Goal: Find specific page/section: Find specific page/section

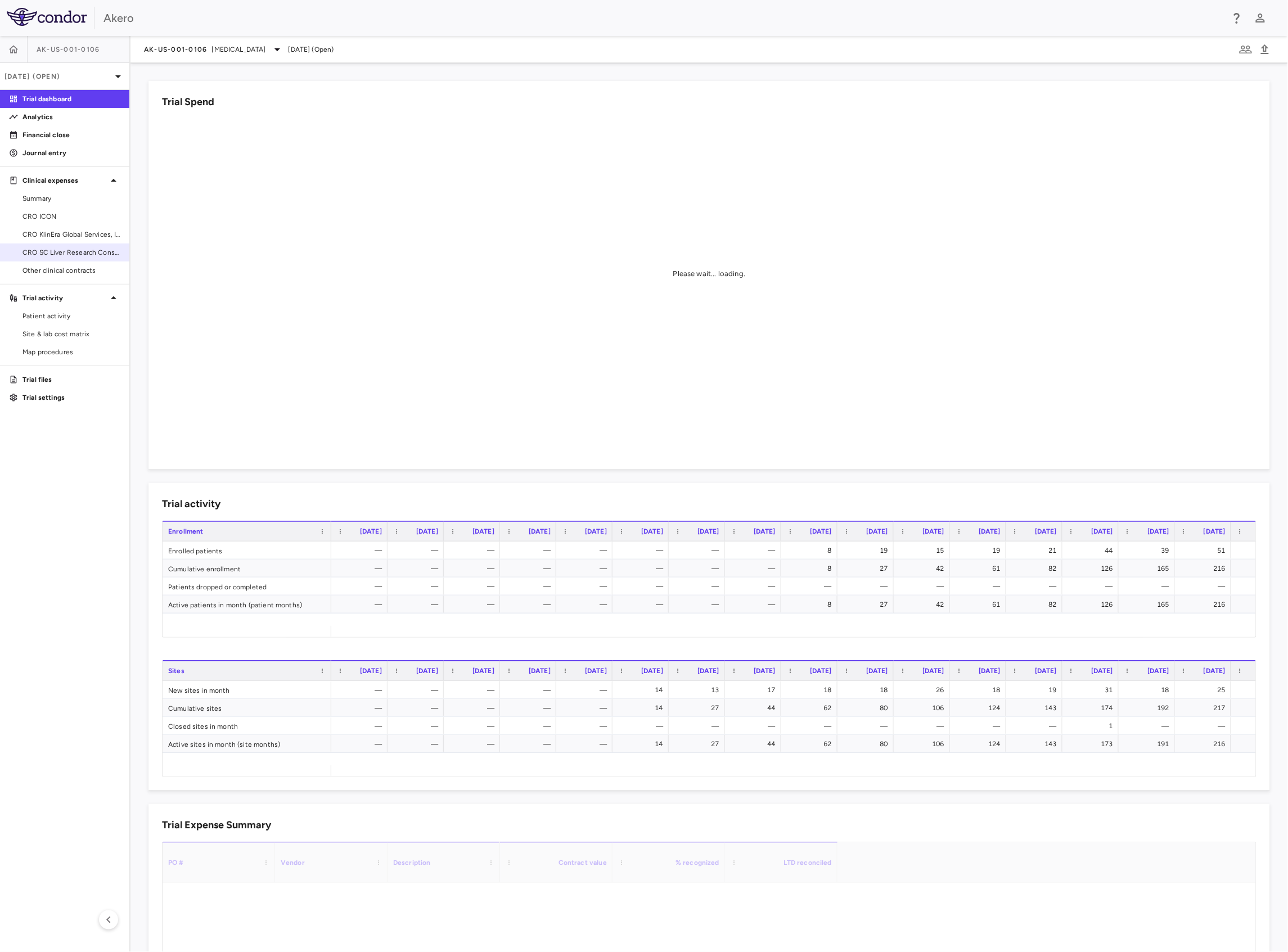
drag, startPoint x: 54, startPoint y: 216, endPoint x: 106, endPoint y: 247, distance: 60.5
click at [54, 216] on span "CRO ICON" at bounding box center [72, 216] width 98 height 10
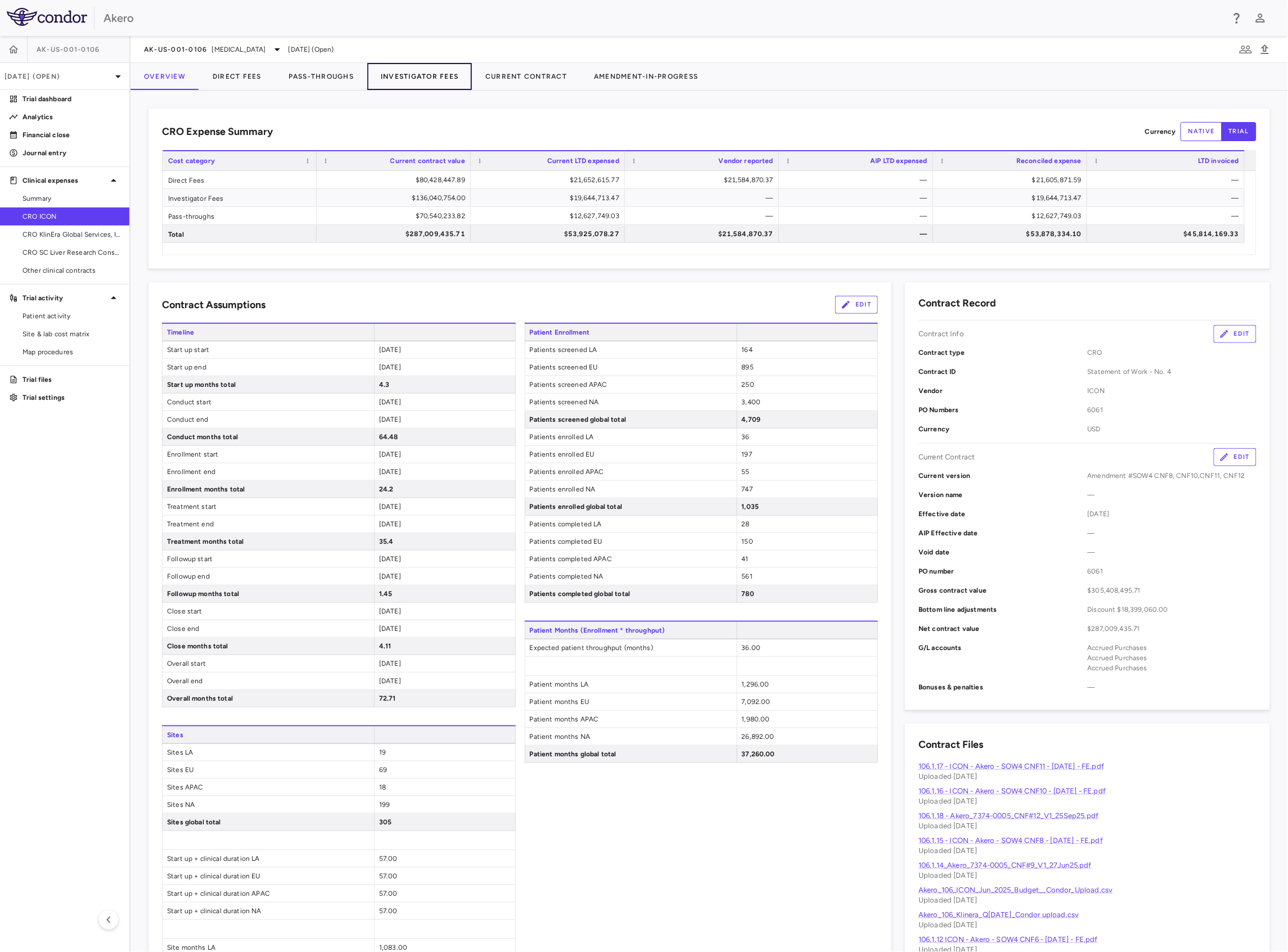
click at [426, 77] on button "Investigator Fees" at bounding box center [419, 77] width 105 height 27
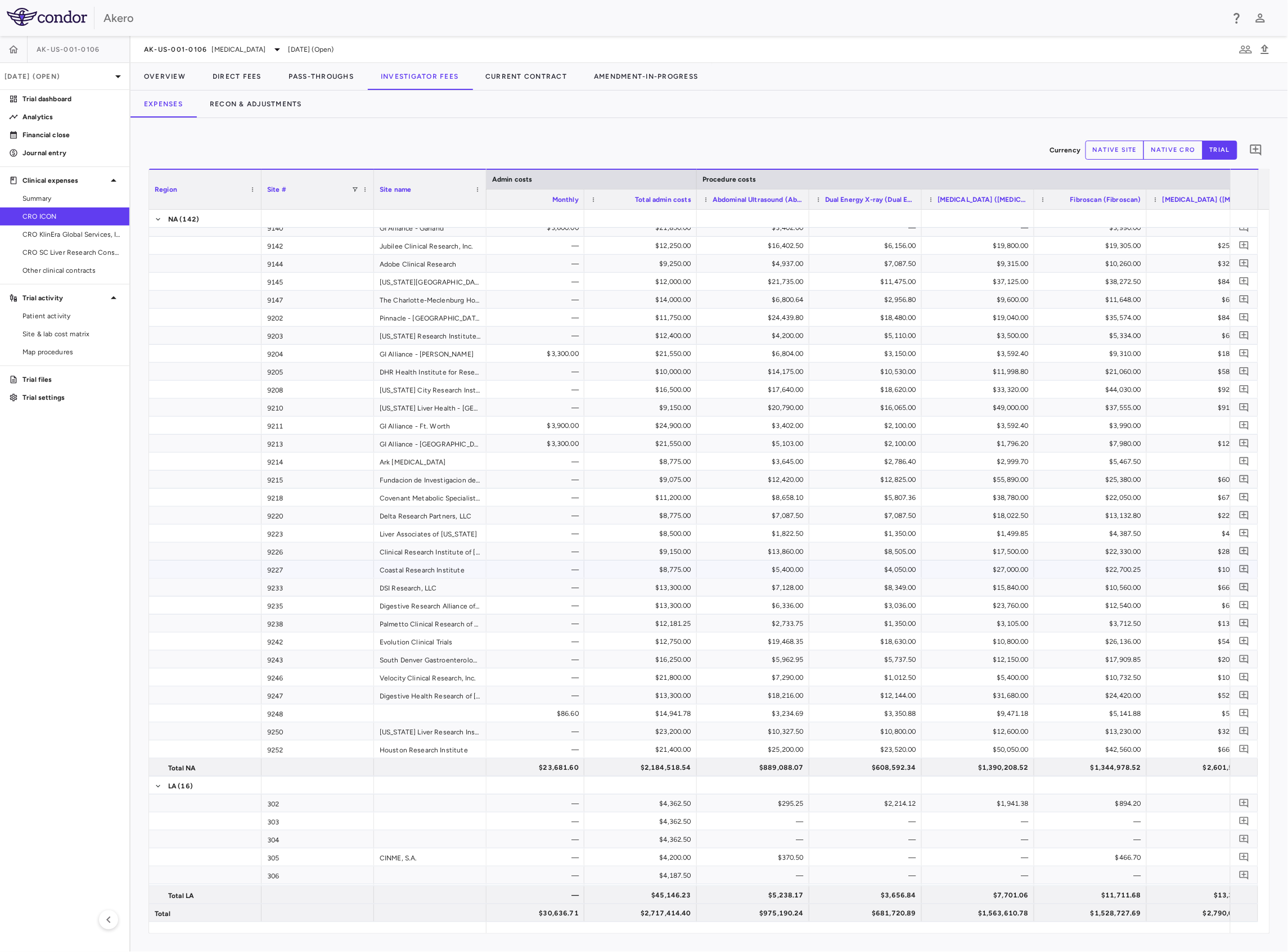
click at [674, 571] on div "$8,775.00" at bounding box center [643, 569] width 96 height 18
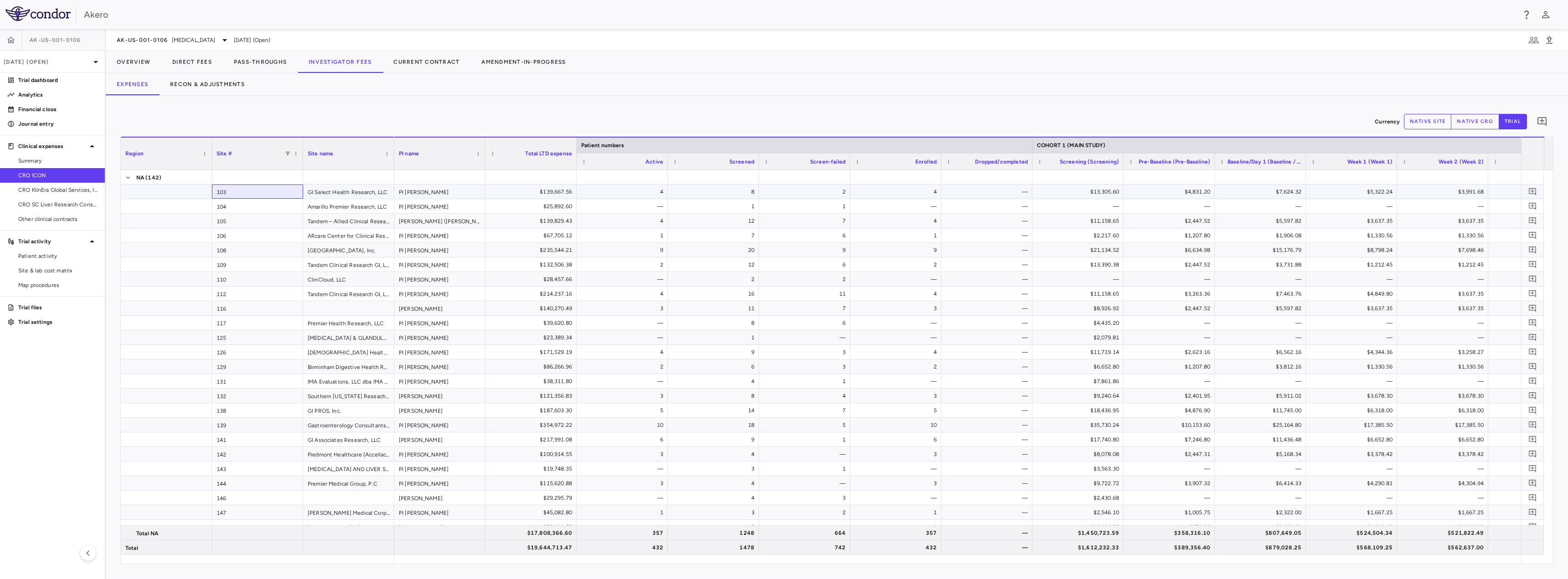
click at [258, 189] on div "103" at bounding box center [258, 191] width 91 height 14
click at [54, 254] on span "Patient activity" at bounding box center [58, 256] width 80 height 8
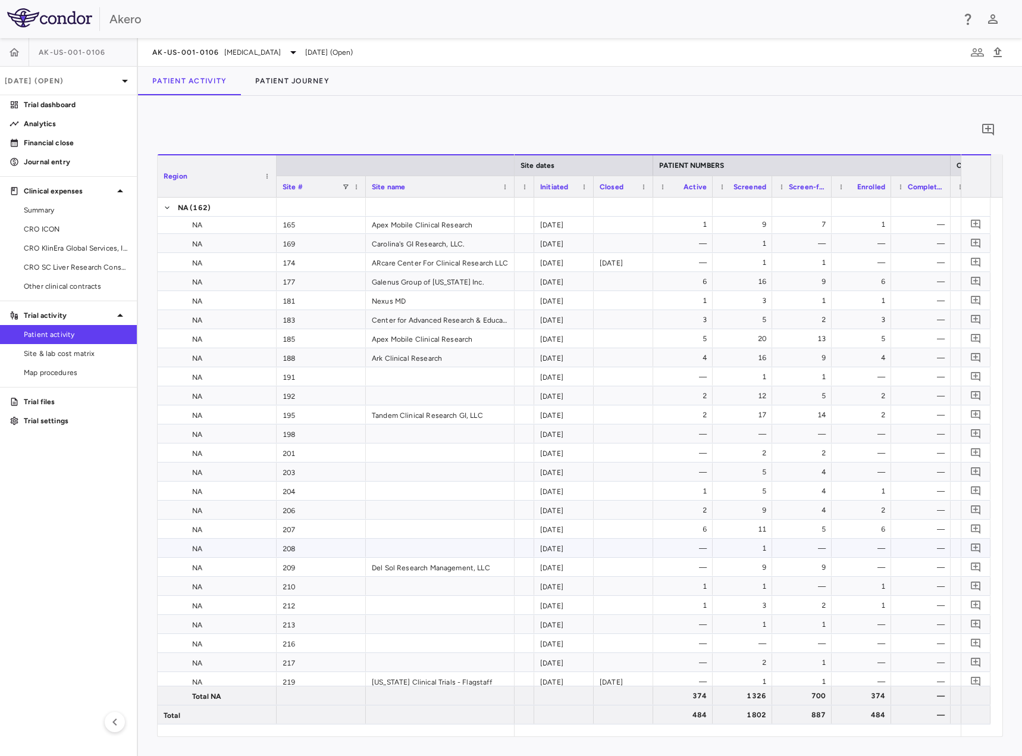
scroll to position [595, 0]
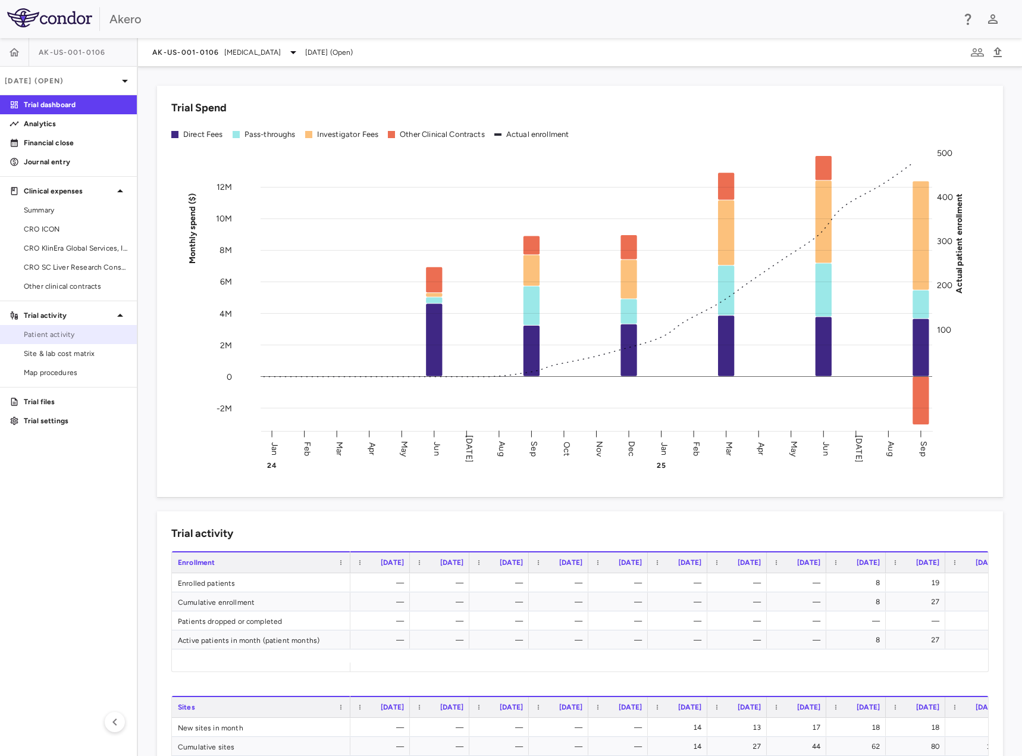
click at [71, 334] on span "Patient activity" at bounding box center [76, 334] width 104 height 11
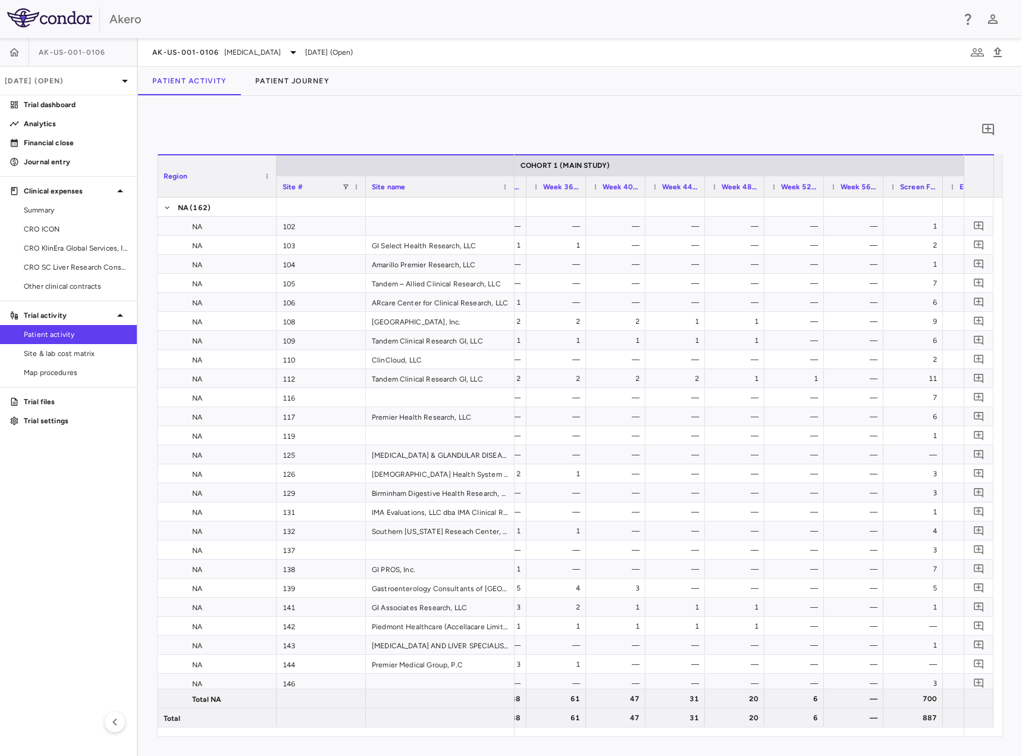
scroll to position [0, 1717]
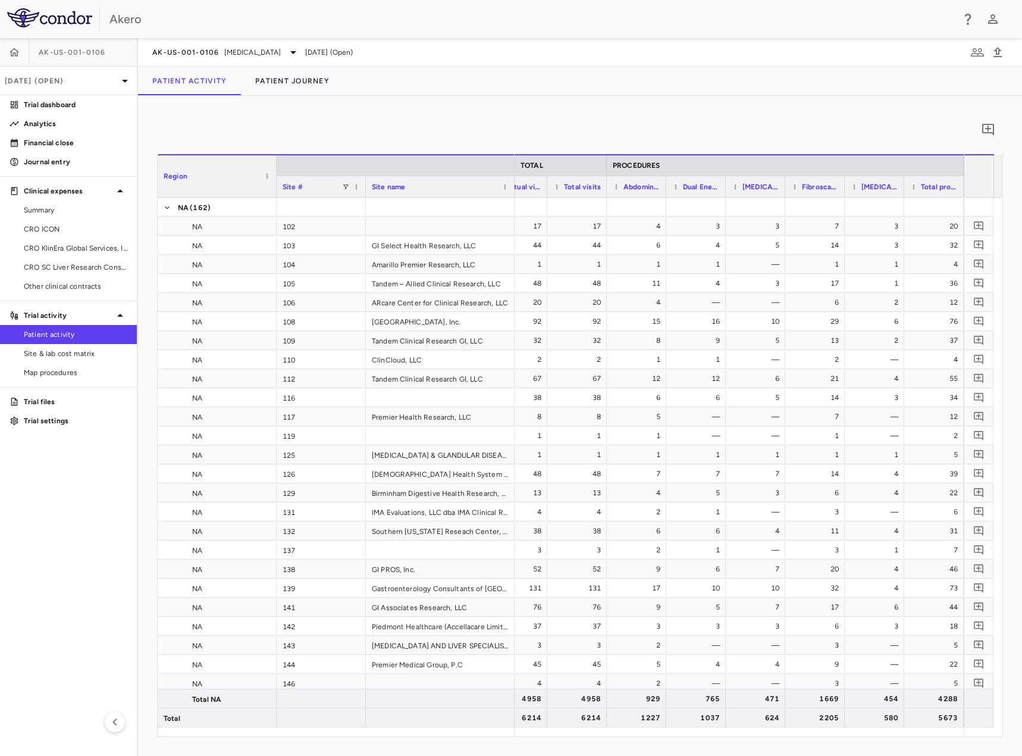
click at [703, 184] on span "Dual Energy X-ray (Dual Energy X-ray)" at bounding box center [701, 187] width 37 height 8
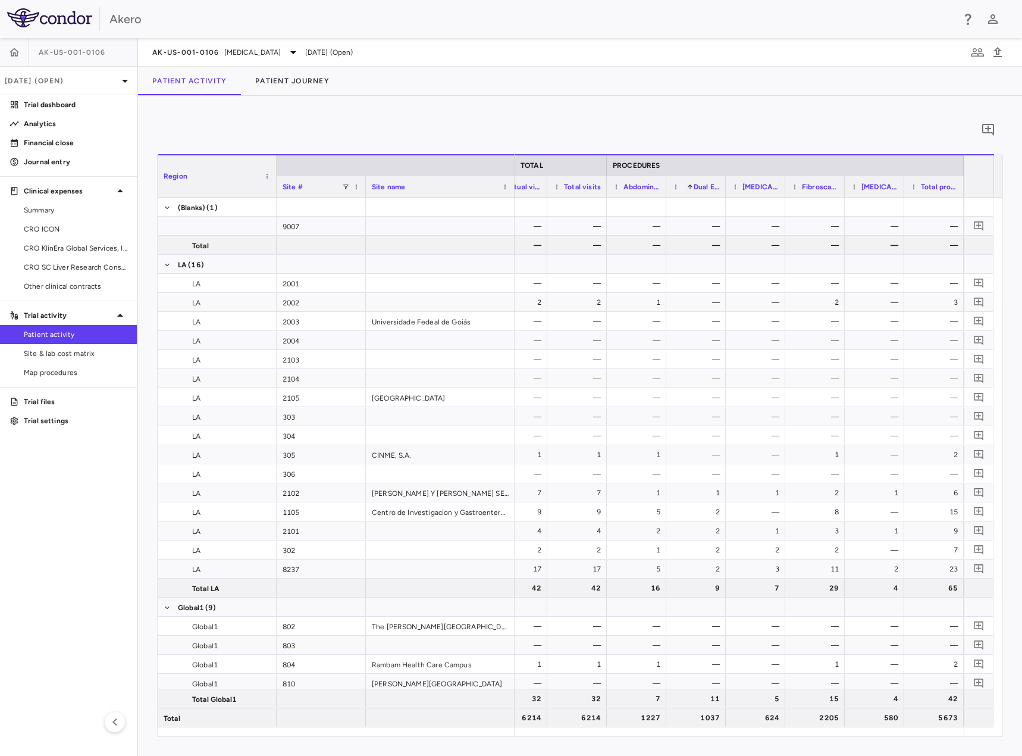
click at [708, 186] on span "Dual Energy X-ray (Dual Energy X-ray)" at bounding box center [707, 187] width 26 height 8
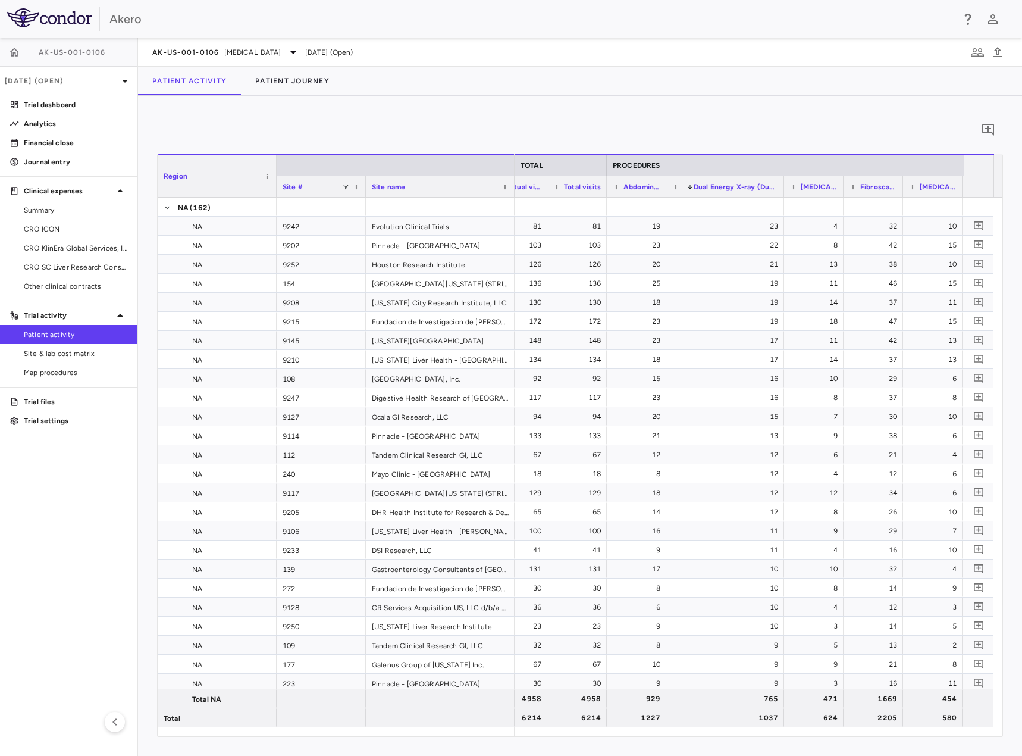
drag, startPoint x: 725, startPoint y: 183, endPoint x: 807, endPoint y: 190, distance: 82.5
click at [786, 190] on div at bounding box center [783, 186] width 5 height 21
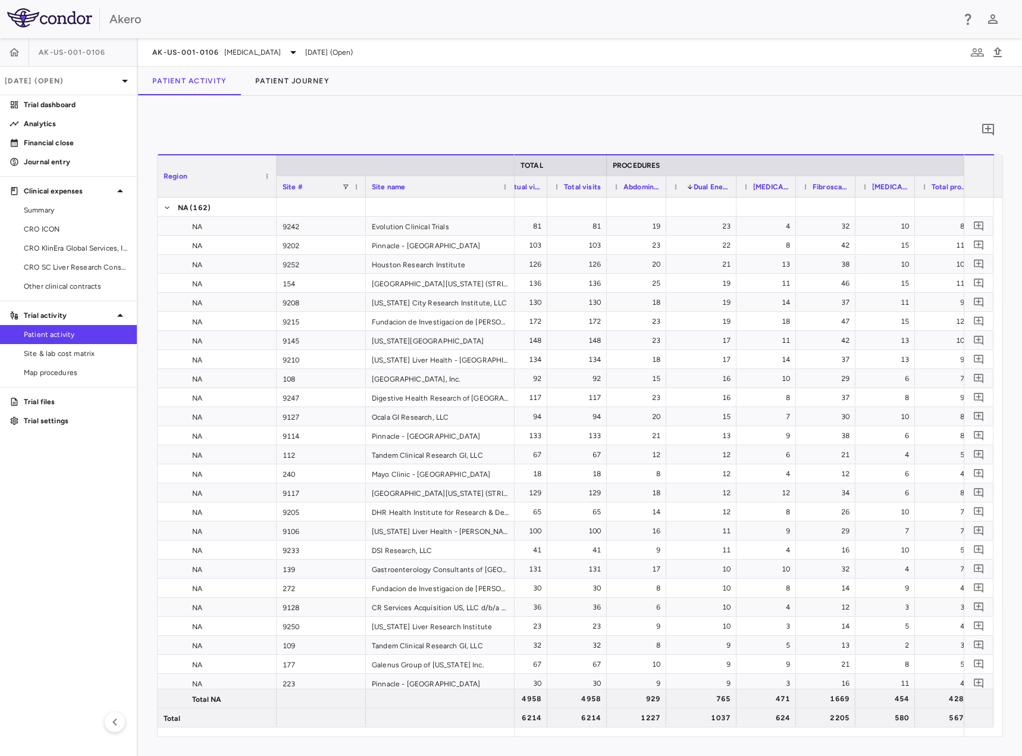
drag, startPoint x: 806, startPoint y: 189, endPoint x: 735, endPoint y: 218, distance: 77.1
click at [735, 218] on div "Region Site # Site name CONDITIONAL VISIT () TOTAL PROCEDURES" at bounding box center [580, 445] width 845 height 582
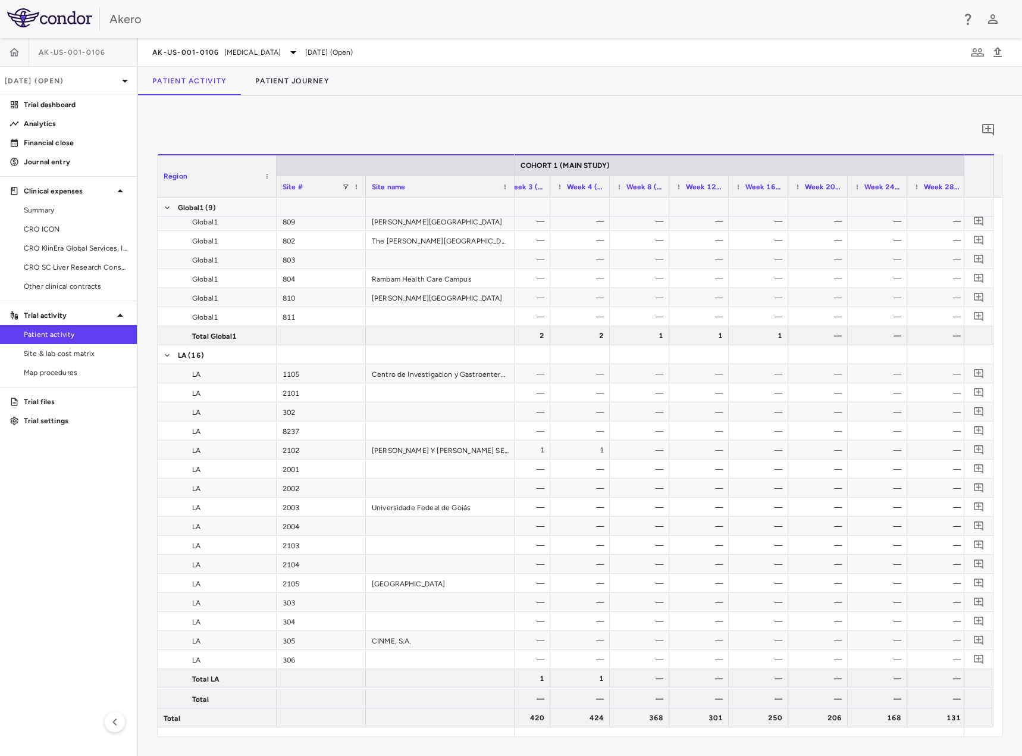
scroll to position [5122, 0]
